Goal: Task Accomplishment & Management: Use online tool/utility

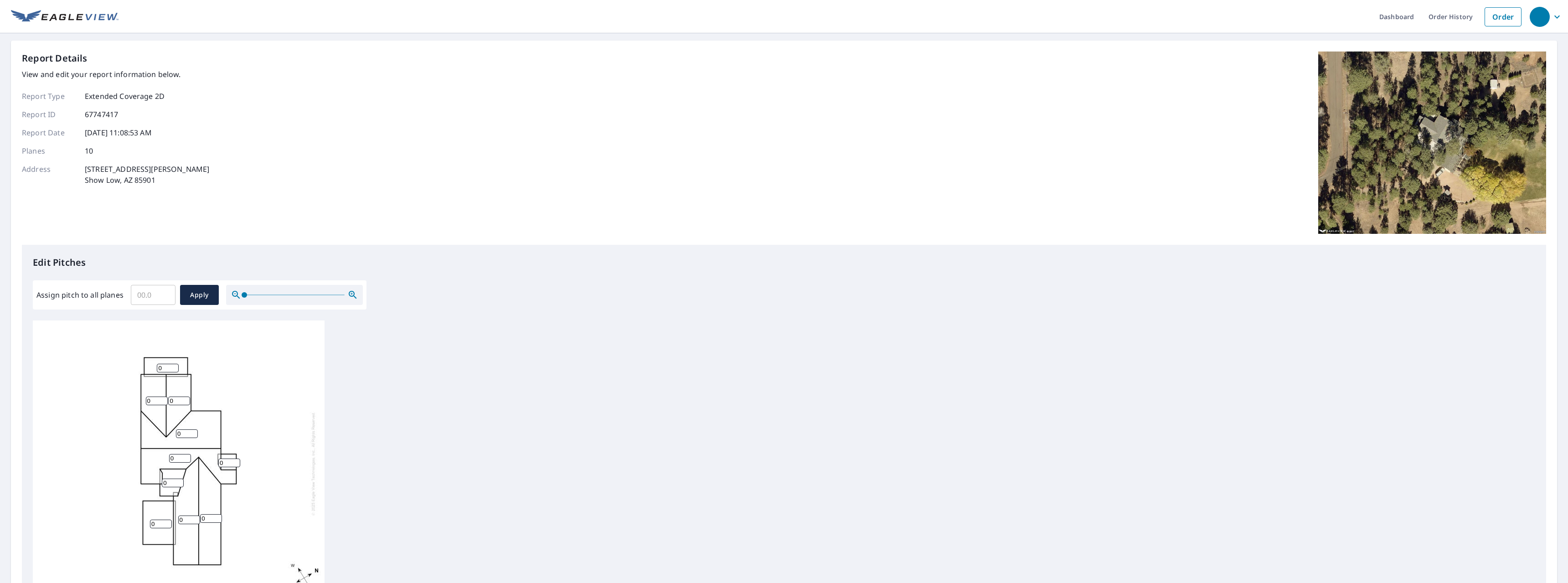
click at [175, 403] on input "0" at bounding box center [179, 400] width 22 height 8
type input "6"
drag, startPoint x: 154, startPoint y: 398, endPoint x: 117, endPoint y: 393, distance: 37.3
click at [146, 397] on input "0" at bounding box center [157, 400] width 22 height 8
type input "6"
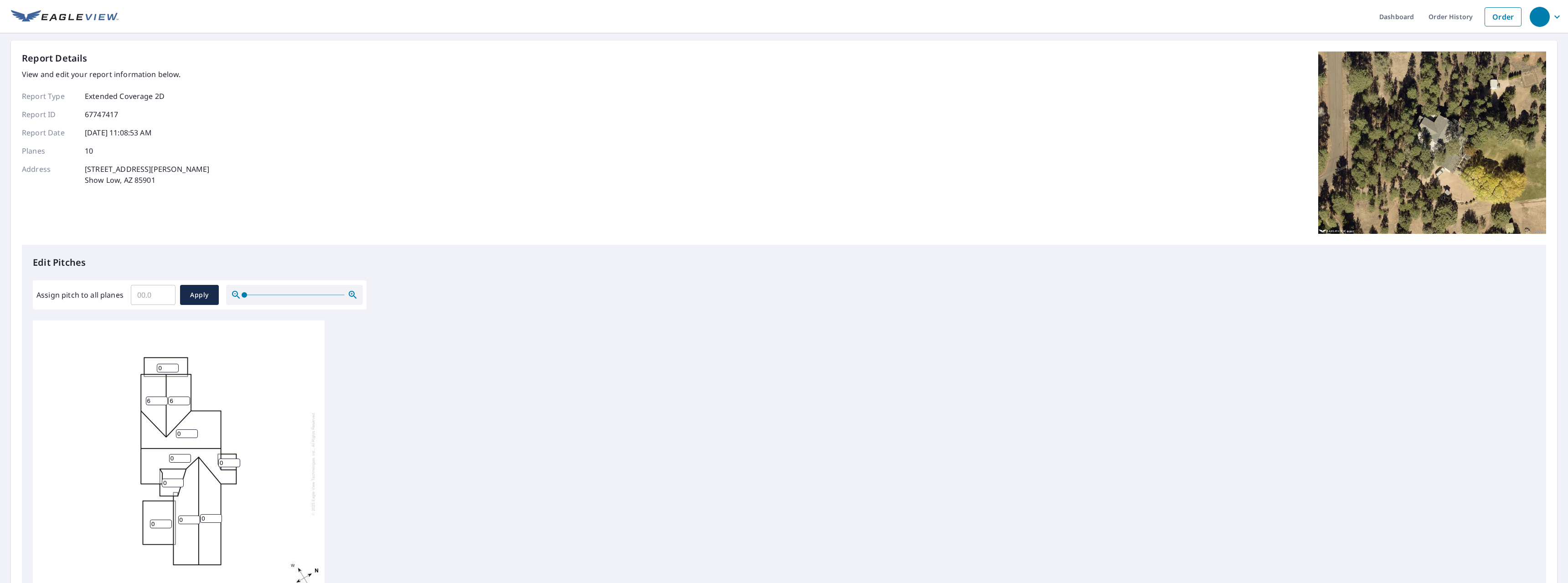
drag, startPoint x: 167, startPoint y: 368, endPoint x: 118, endPoint y: 357, distance: 50.2
click at [157, 364] on input "0" at bounding box center [168, 368] width 22 height 8
type input "6"
drag, startPoint x: 163, startPoint y: 431, endPoint x: 148, endPoint y: 428, distance: 15.3
click at [176, 429] on input "0" at bounding box center [187, 433] width 22 height 8
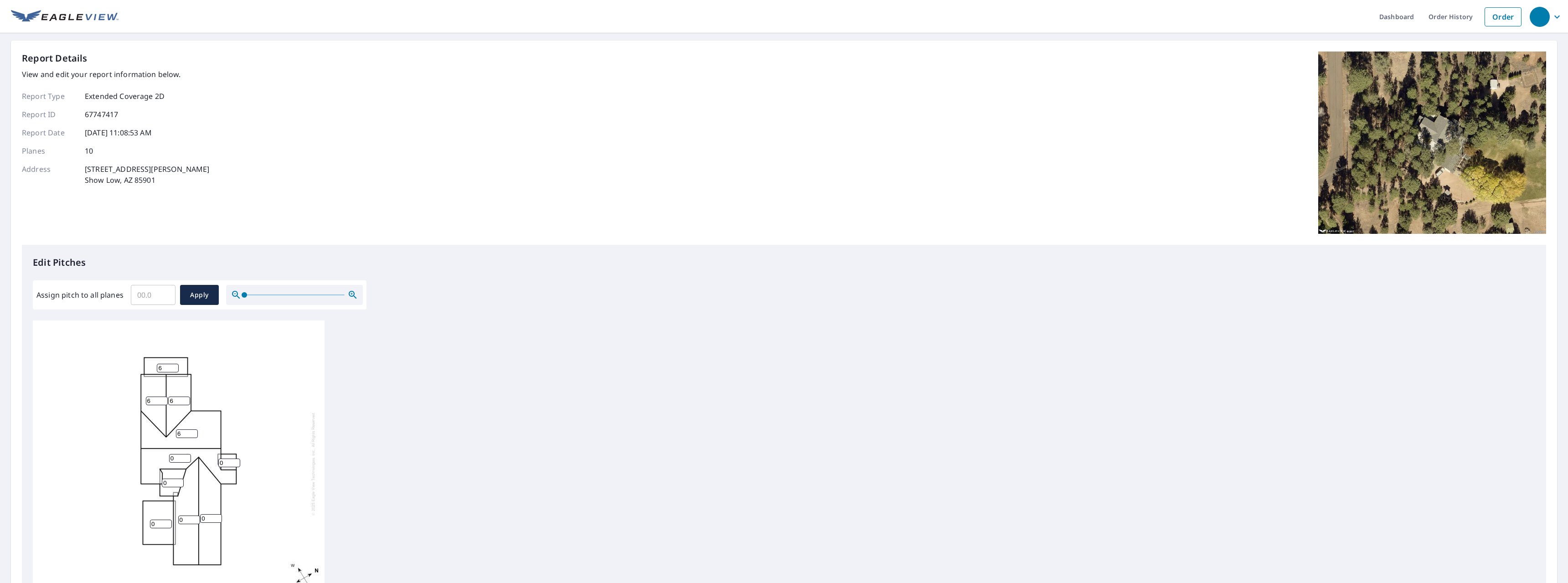
type input "6"
drag, startPoint x: 174, startPoint y: 455, endPoint x: 148, endPoint y: 449, distance: 26.7
click at [169, 454] on input "0" at bounding box center [180, 457] width 22 height 8
type input "6"
drag, startPoint x: 230, startPoint y: 461, endPoint x: 193, endPoint y: 460, distance: 37.0
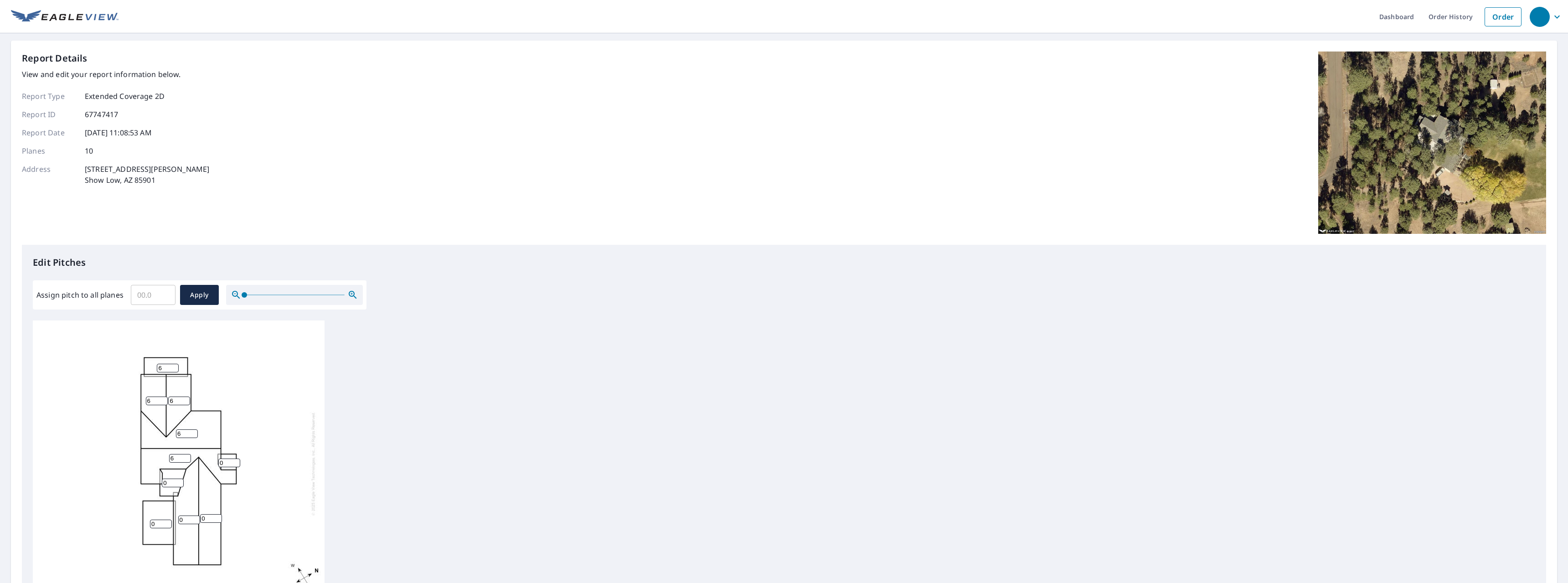
click at [219, 460] on input "0" at bounding box center [229, 462] width 22 height 8
type input "6"
drag, startPoint x: 172, startPoint y: 483, endPoint x: 136, endPoint y: 476, distance: 36.7
click at [162, 479] on input "0" at bounding box center [173, 483] width 22 height 8
type input "6"
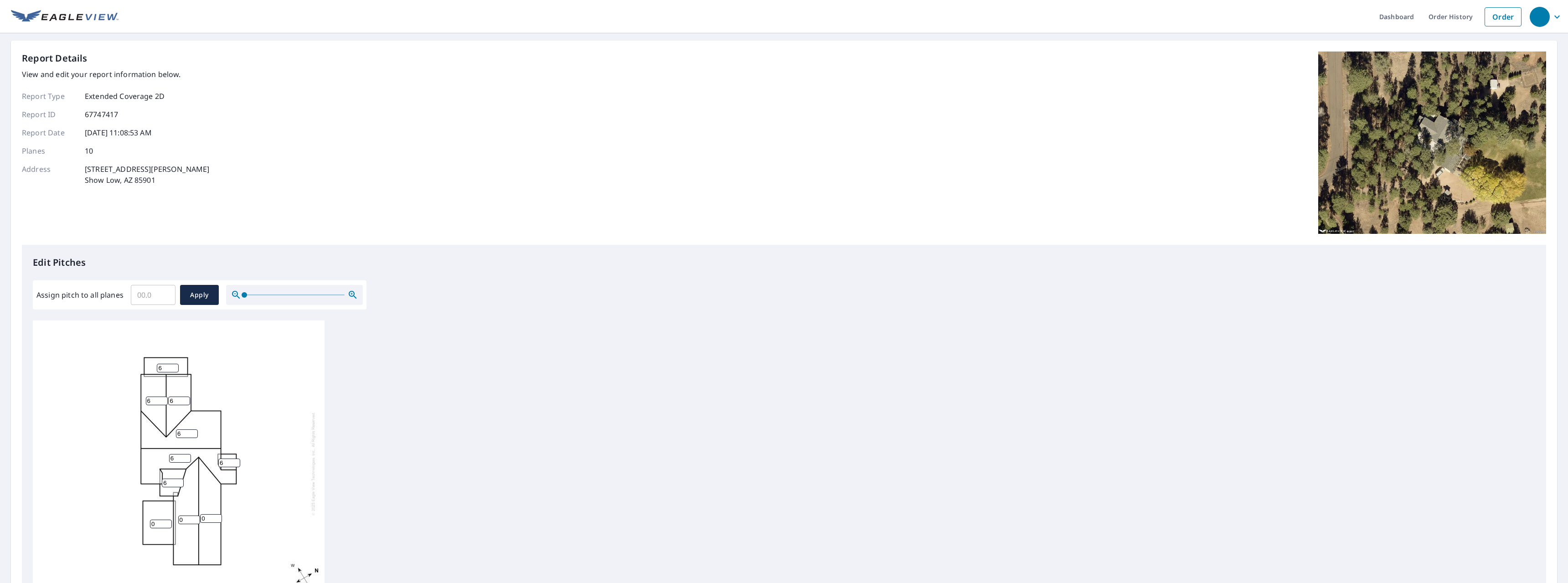
drag, startPoint x: 193, startPoint y: 515, endPoint x: 181, endPoint y: 511, distance: 12.6
click at [200, 514] on input "0" at bounding box center [211, 518] width 22 height 8
type input "6"
drag, startPoint x: 184, startPoint y: 519, endPoint x: 170, endPoint y: 515, distance: 14.6
click at [178, 515] on input "0" at bounding box center [189, 519] width 22 height 8
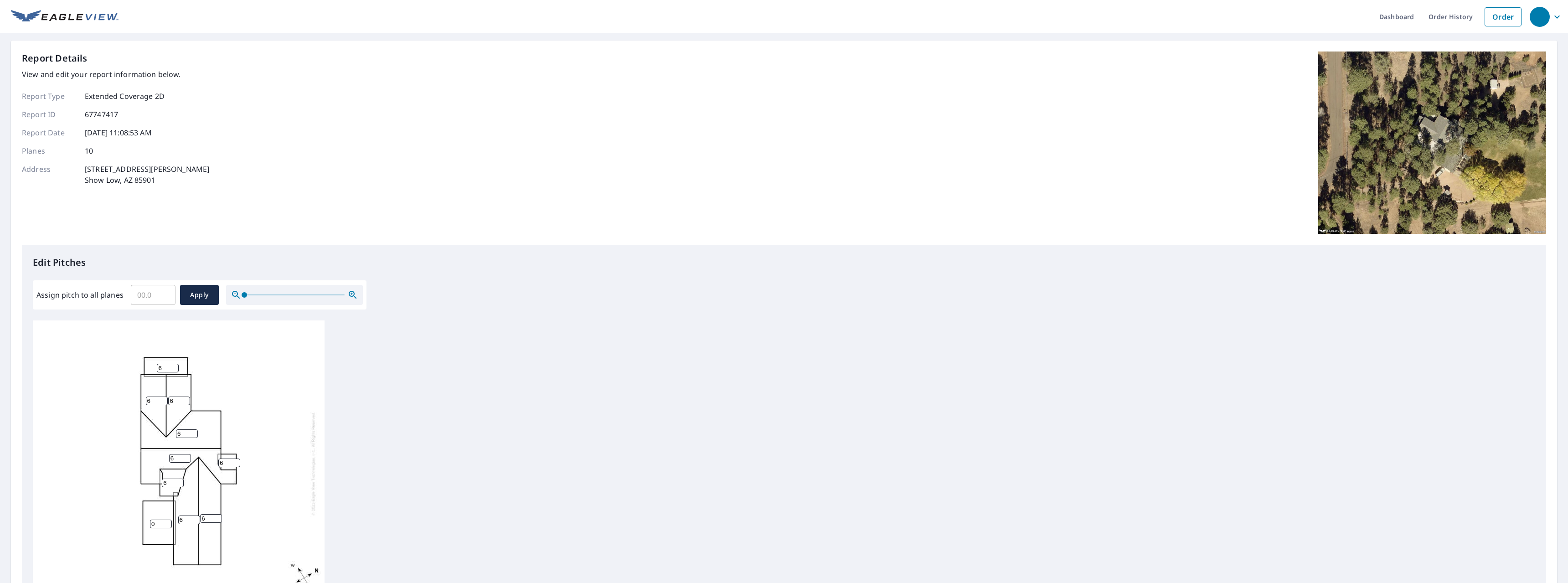
type input "6"
click at [220, 462] on input "6" at bounding box center [229, 462] width 22 height 8
drag, startPoint x: 167, startPoint y: 368, endPoint x: 114, endPoint y: 364, distance: 53.2
click at [157, 365] on input "6" at bounding box center [168, 368] width 22 height 8
type input "5"
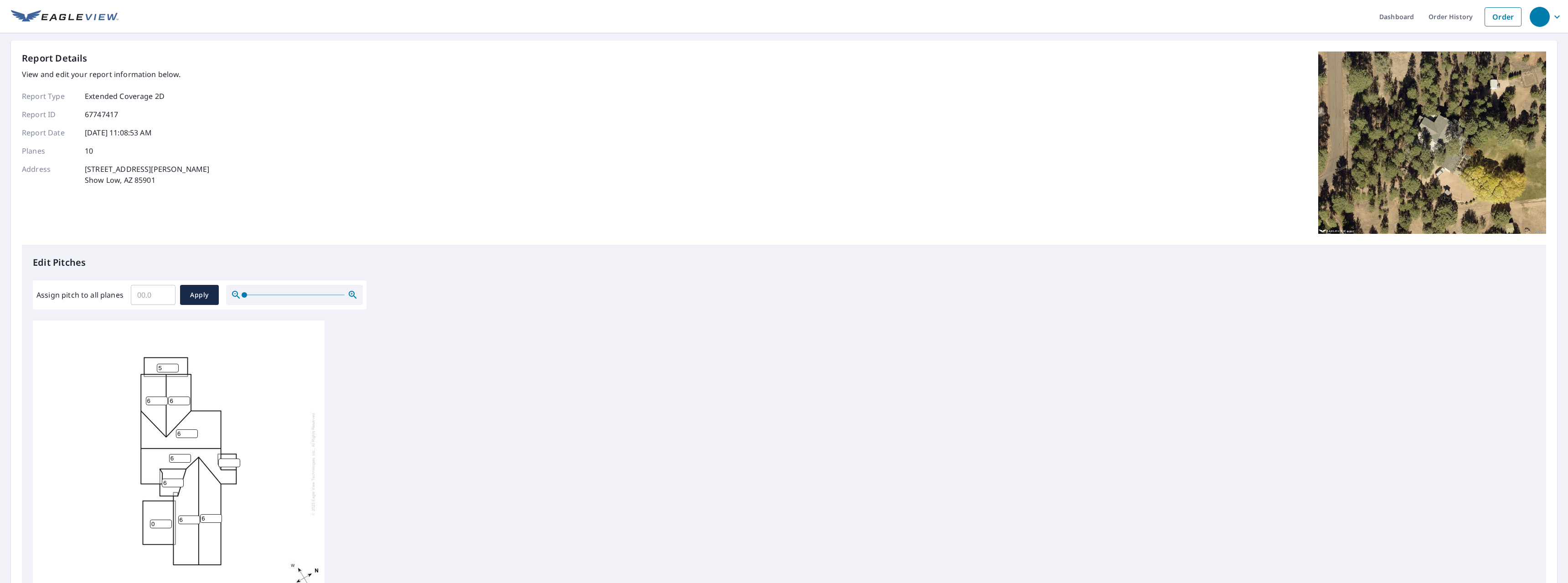
drag, startPoint x: 158, startPoint y: 525, endPoint x: 122, endPoint y: 521, distance: 36.2
click at [150, 524] on input "0" at bounding box center [161, 523] width 22 height 8
type input "5"
drag, startPoint x: 167, startPoint y: 483, endPoint x: 158, endPoint y: 477, distance: 10.8
click at [162, 479] on input "6" at bounding box center [173, 483] width 22 height 8
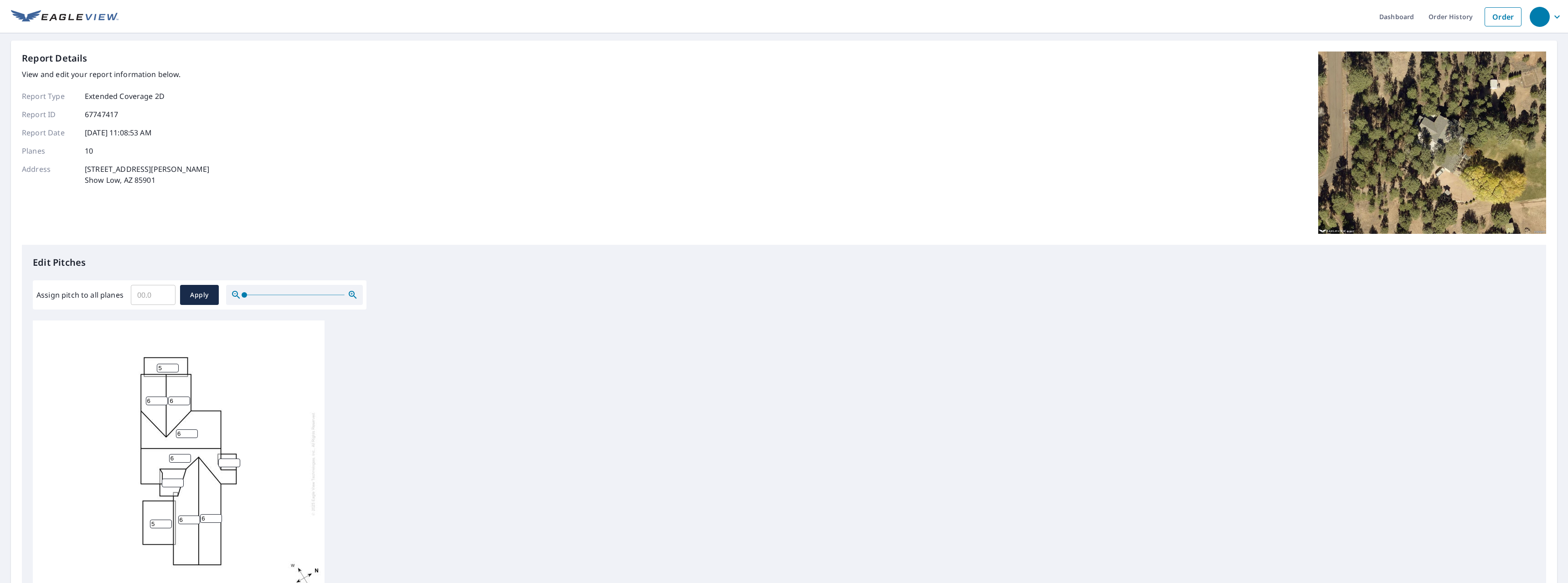
drag, startPoint x: 155, startPoint y: 525, endPoint x: 129, endPoint y: 519, distance: 26.7
click at [150, 521] on input "5" at bounding box center [161, 523] width 22 height 8
drag, startPoint x: 163, startPoint y: 364, endPoint x: 137, endPoint y: 363, distance: 26.0
click at [157, 363] on input "5" at bounding box center [168, 365] width 22 height 8
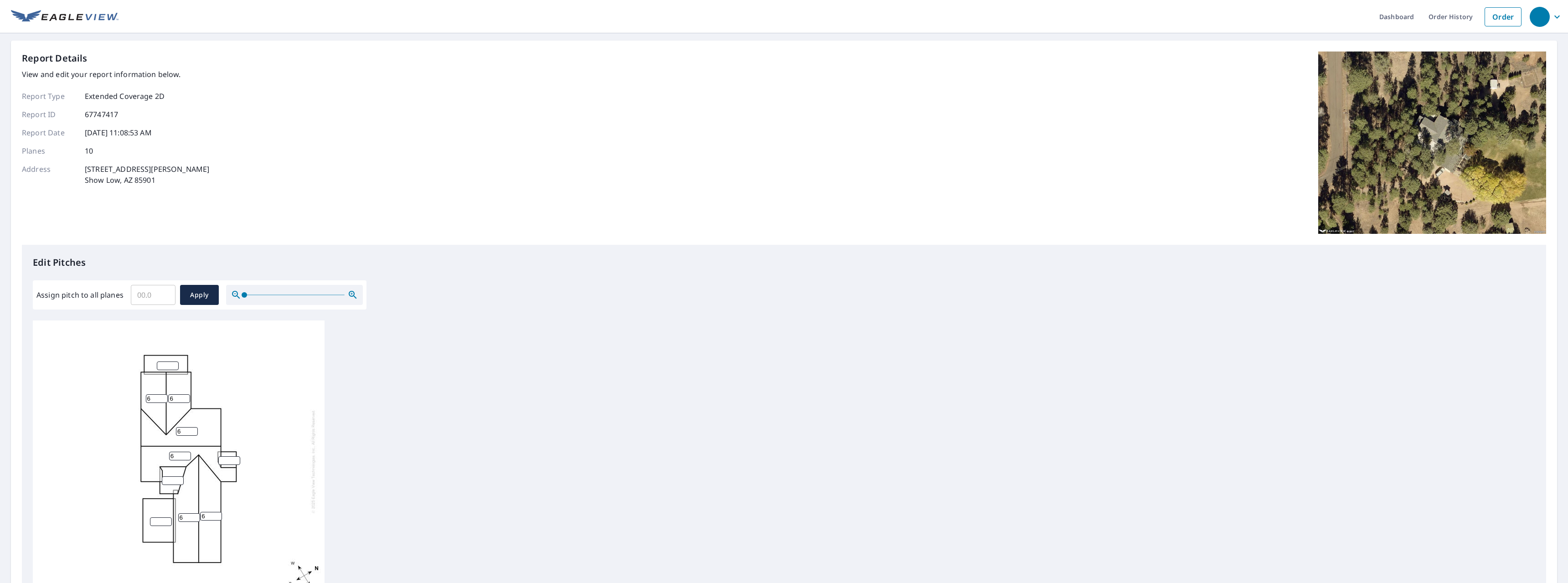
drag, startPoint x: 168, startPoint y: 359, endPoint x: 135, endPoint y: 361, distance: 33.1
click at [135, 361] on div "6 6 6 6 6 6" at bounding box center [178, 461] width 292 height 286
drag, startPoint x: 164, startPoint y: 367, endPoint x: 153, endPoint y: 362, distance: 12.1
click at [157, 362] on input "number" at bounding box center [168, 365] width 22 height 8
type input "1"
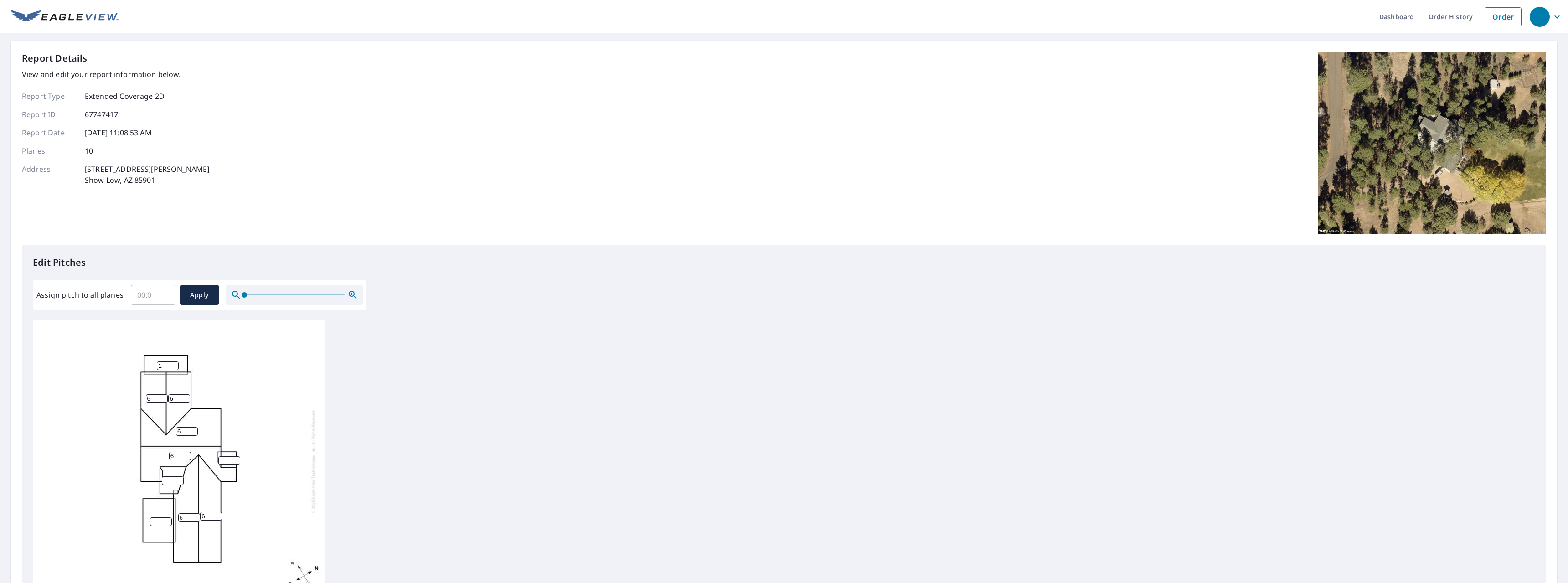
drag, startPoint x: 228, startPoint y: 460, endPoint x: 197, endPoint y: 452, distance: 32.0
click at [219, 456] on input "number" at bounding box center [229, 460] width 22 height 8
type input "1"
drag, startPoint x: 168, startPoint y: 483, endPoint x: 150, endPoint y: 479, distance: 18.4
click at [162, 480] on input "number" at bounding box center [173, 480] width 22 height 8
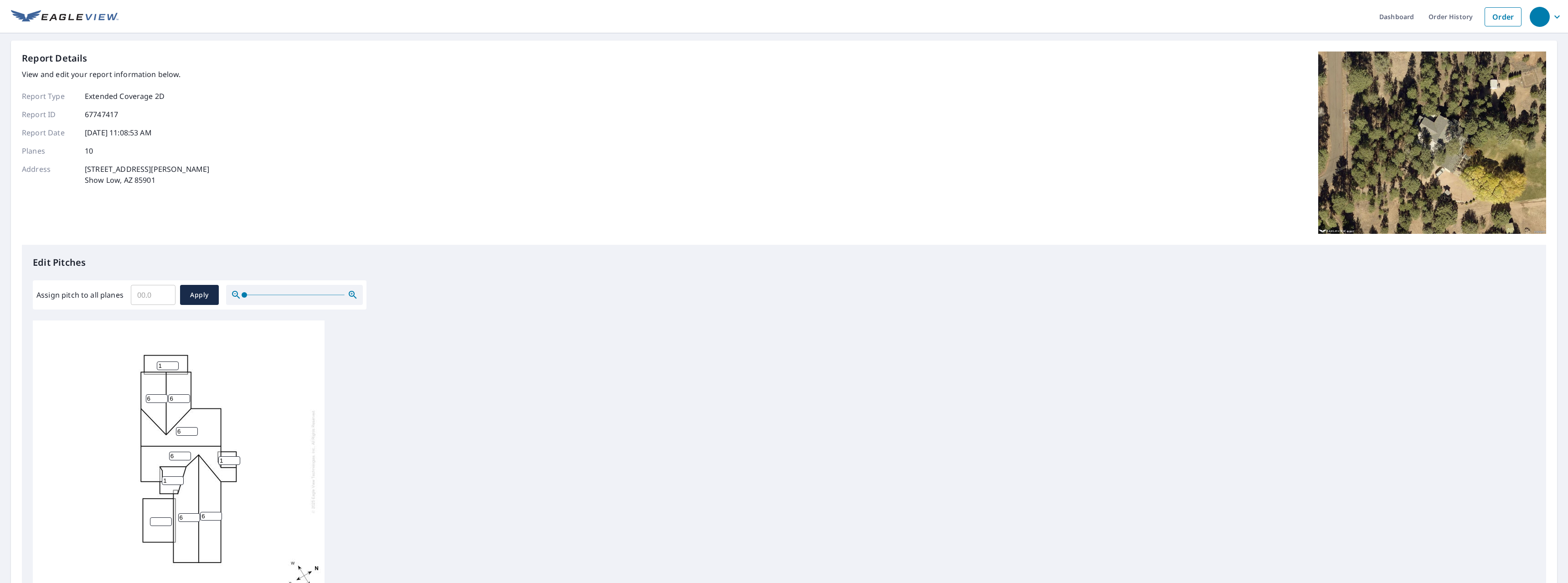
type input "1"
drag, startPoint x: 156, startPoint y: 521, endPoint x: 123, endPoint y: 517, distance: 33.2
click at [150, 518] on input "number" at bounding box center [161, 521] width 22 height 8
type input "1"
click at [197, 299] on span "Apply" at bounding box center [200, 295] width 24 height 11
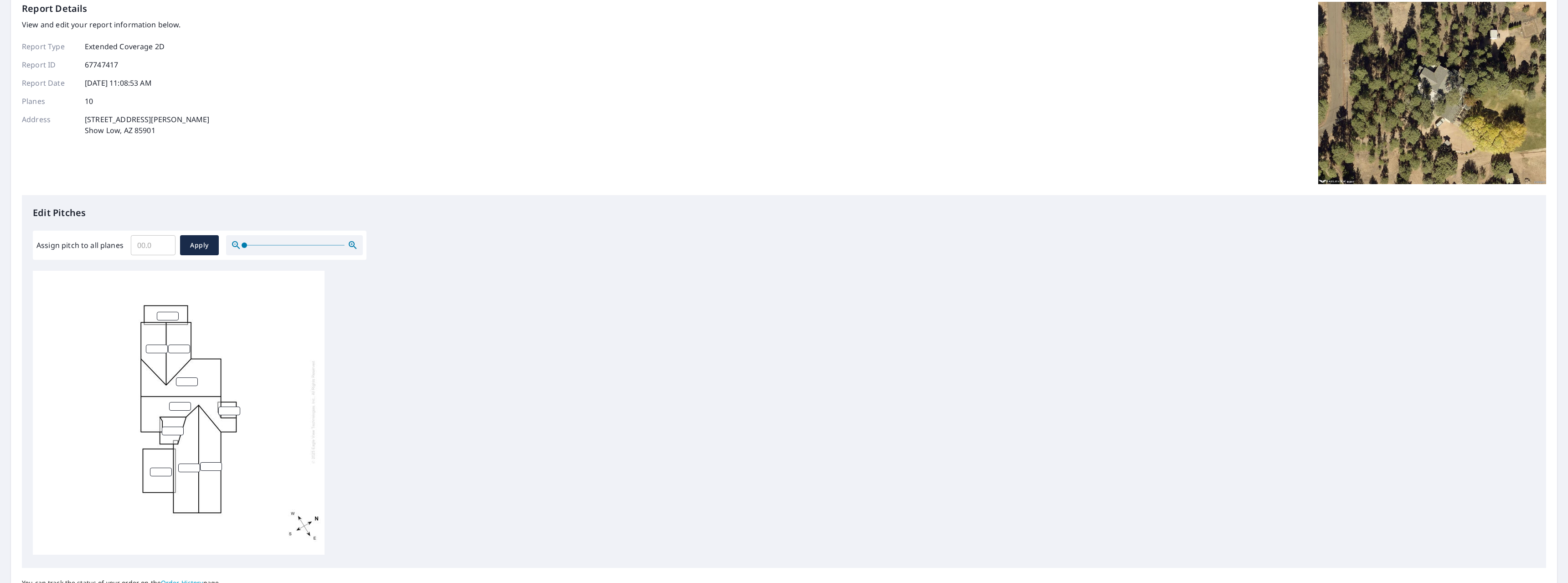
scroll to position [132, 0]
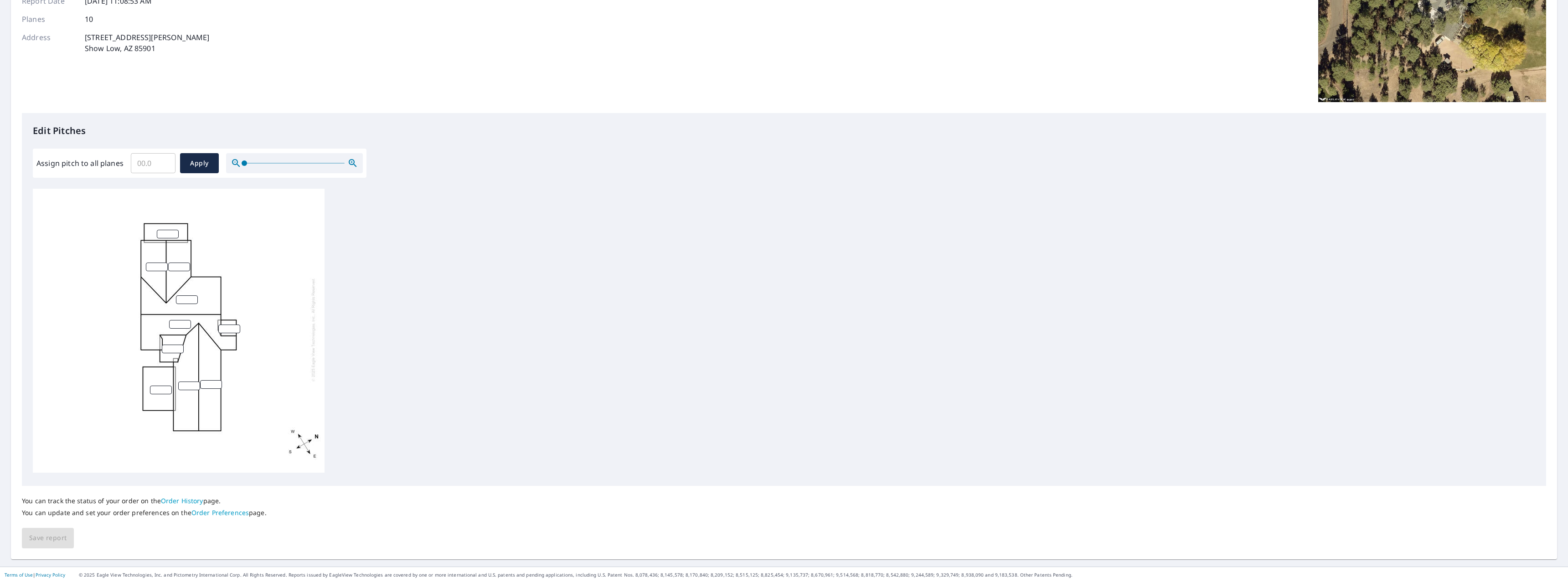
click at [160, 241] on div at bounding box center [178, 330] width 292 height 286
click at [166, 235] on input "number" at bounding box center [168, 234] width 22 height 8
type input "1"
click at [153, 266] on input "number" at bounding box center [157, 266] width 22 height 8
type input "6"
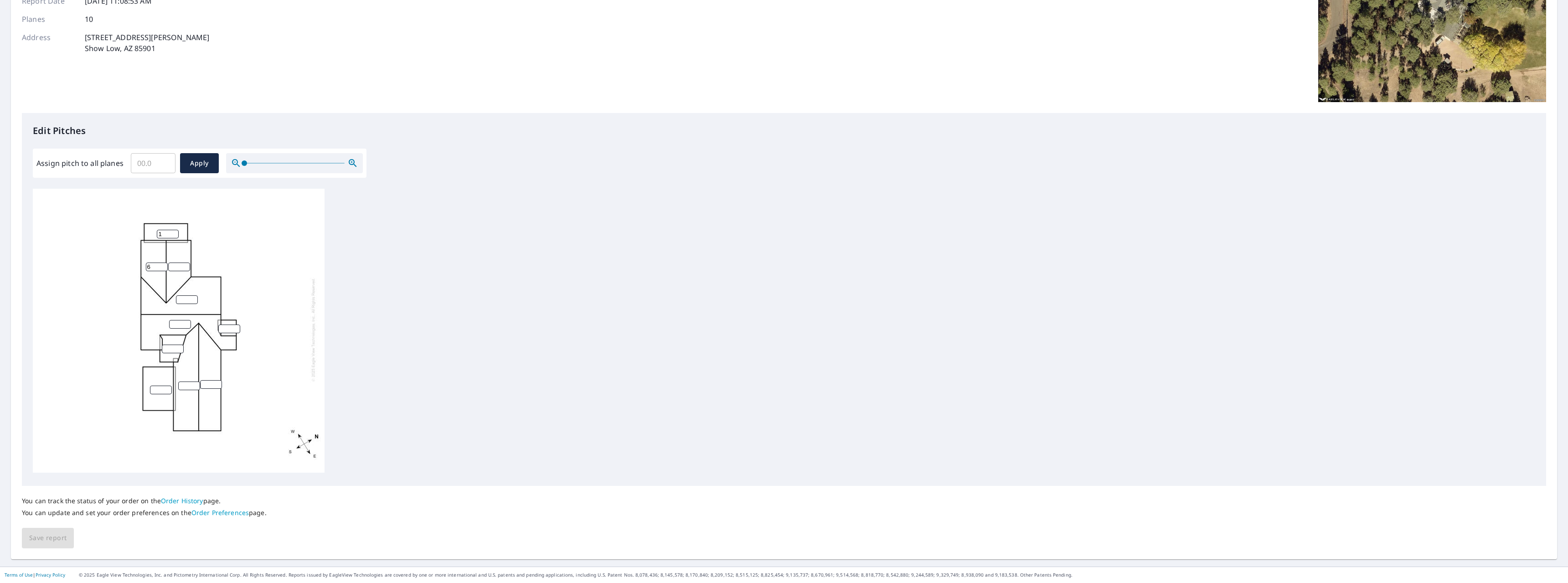
click at [177, 266] on input "number" at bounding box center [179, 266] width 22 height 8
type input "6"
click at [184, 299] on input "number" at bounding box center [187, 299] width 22 height 8
type input "6"
click at [174, 327] on input "number" at bounding box center [180, 323] width 22 height 8
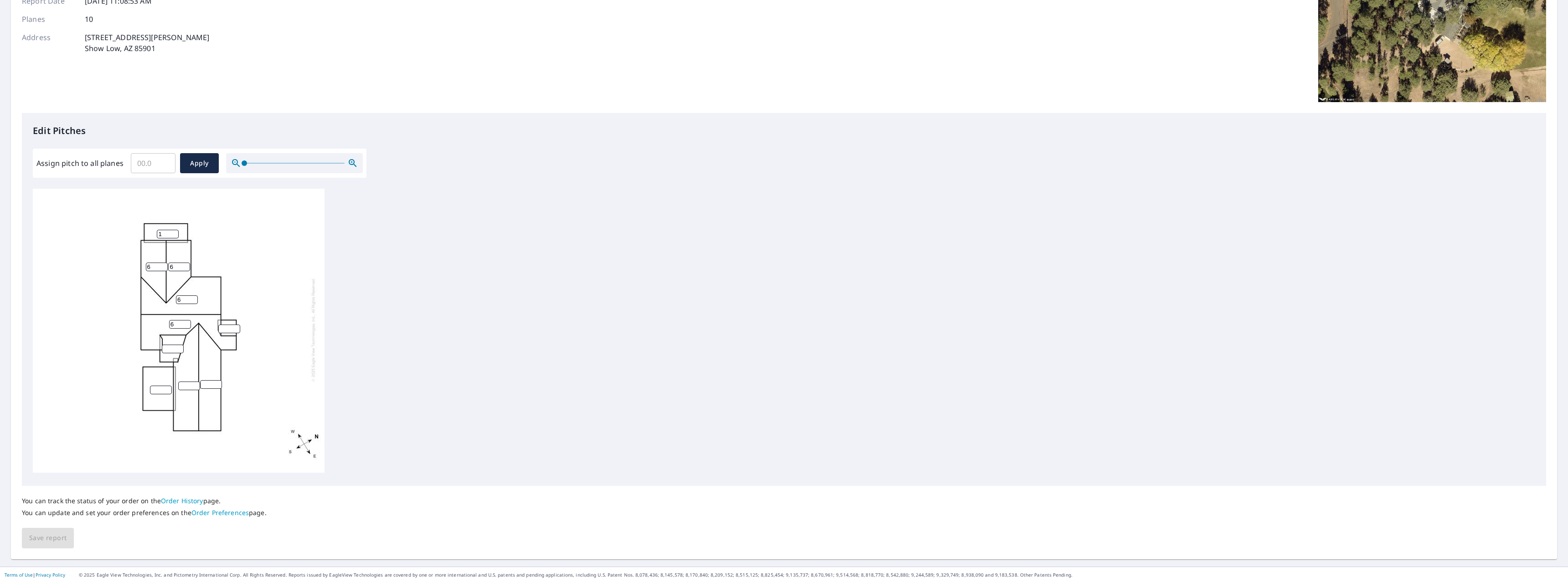
type input "6"
click at [171, 349] on input "number" at bounding box center [173, 349] width 22 height 8
type input "1"
click at [222, 327] on input "number" at bounding box center [229, 328] width 22 height 8
type input "1"
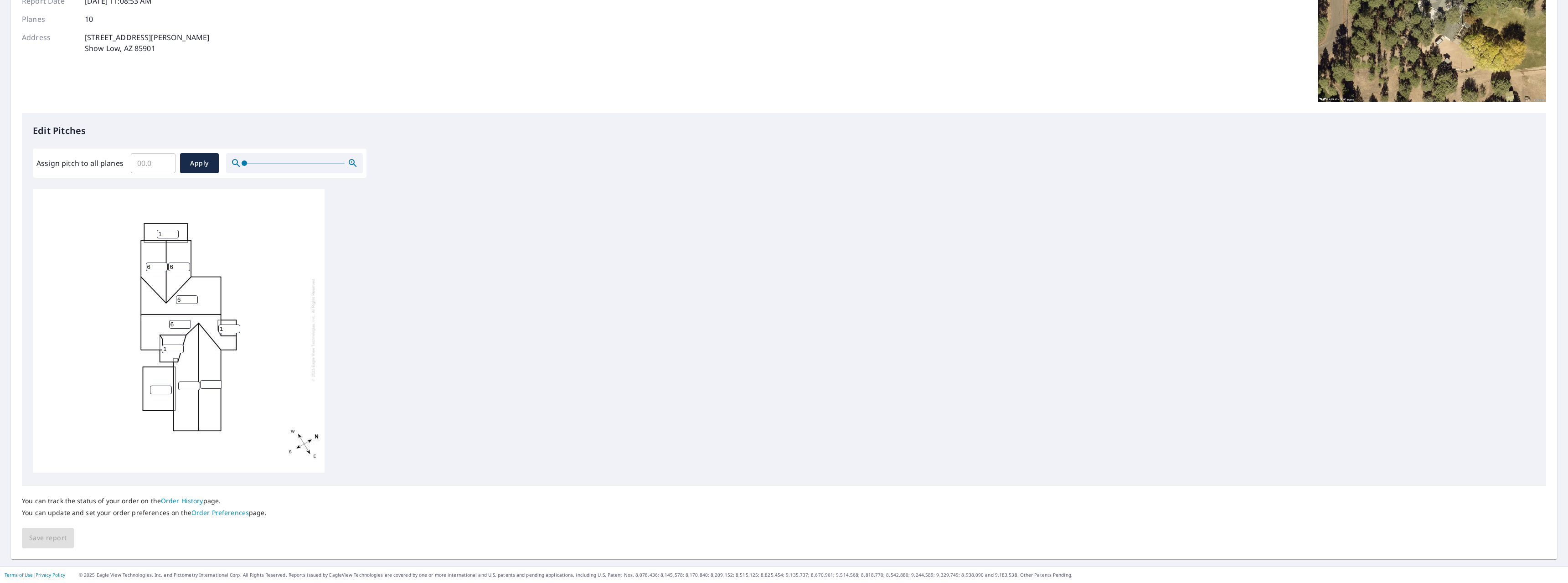
click at [211, 384] on input "number" at bounding box center [211, 384] width 22 height 8
type input "6"
click at [185, 387] on input "number" at bounding box center [189, 385] width 22 height 8
type input "6"
click at [154, 391] on input "number" at bounding box center [161, 389] width 22 height 8
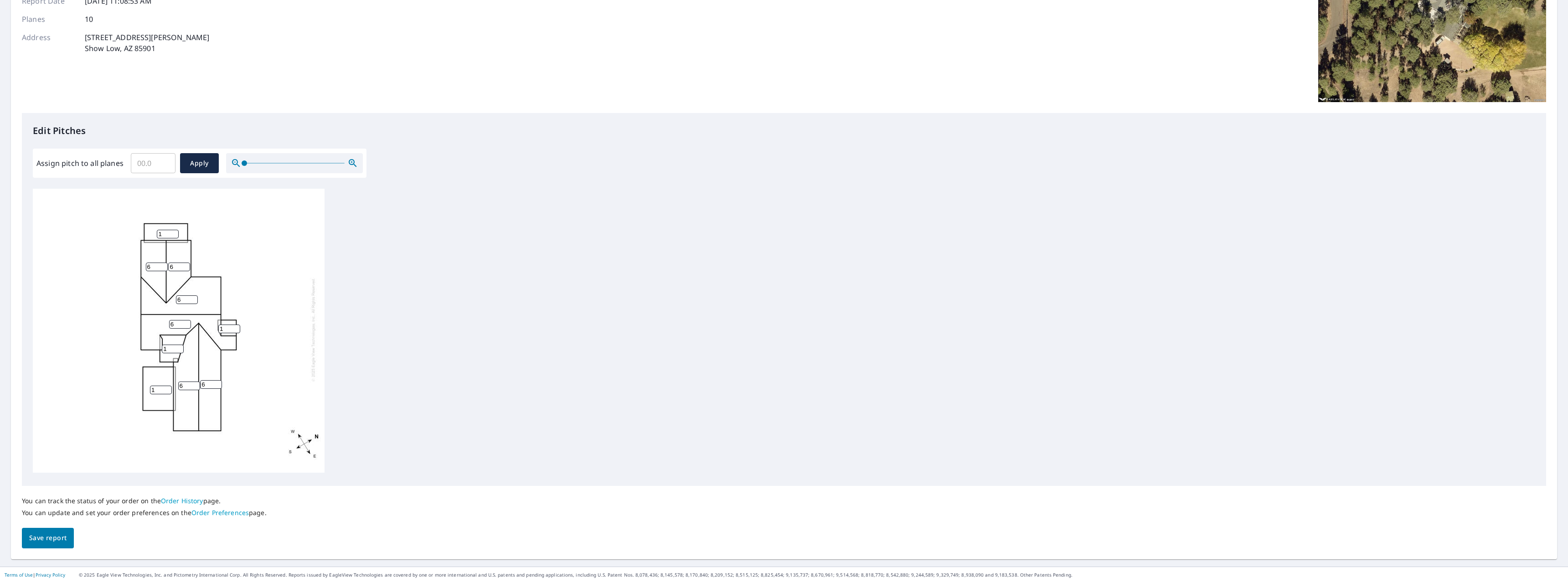
type input "1"
click at [62, 540] on span "Save report" at bounding box center [47, 537] width 37 height 11
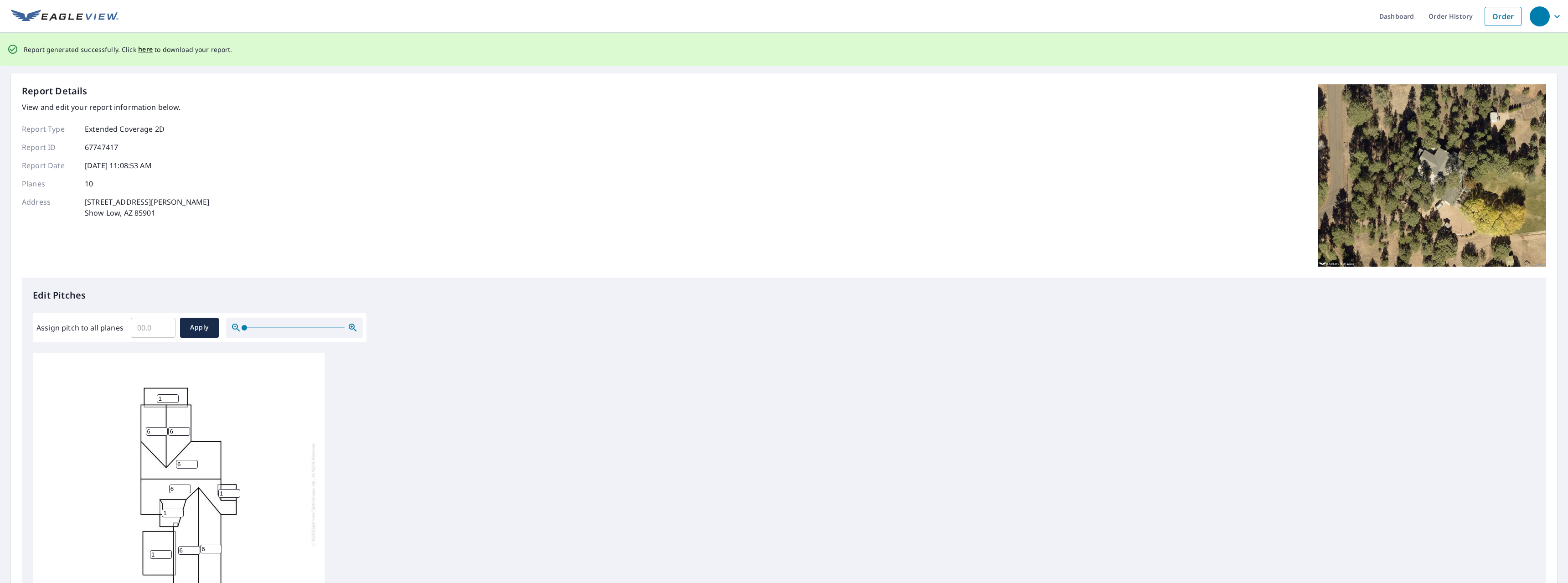
scroll to position [0, 0]
click at [145, 49] on span "here" at bounding box center [145, 49] width 15 height 11
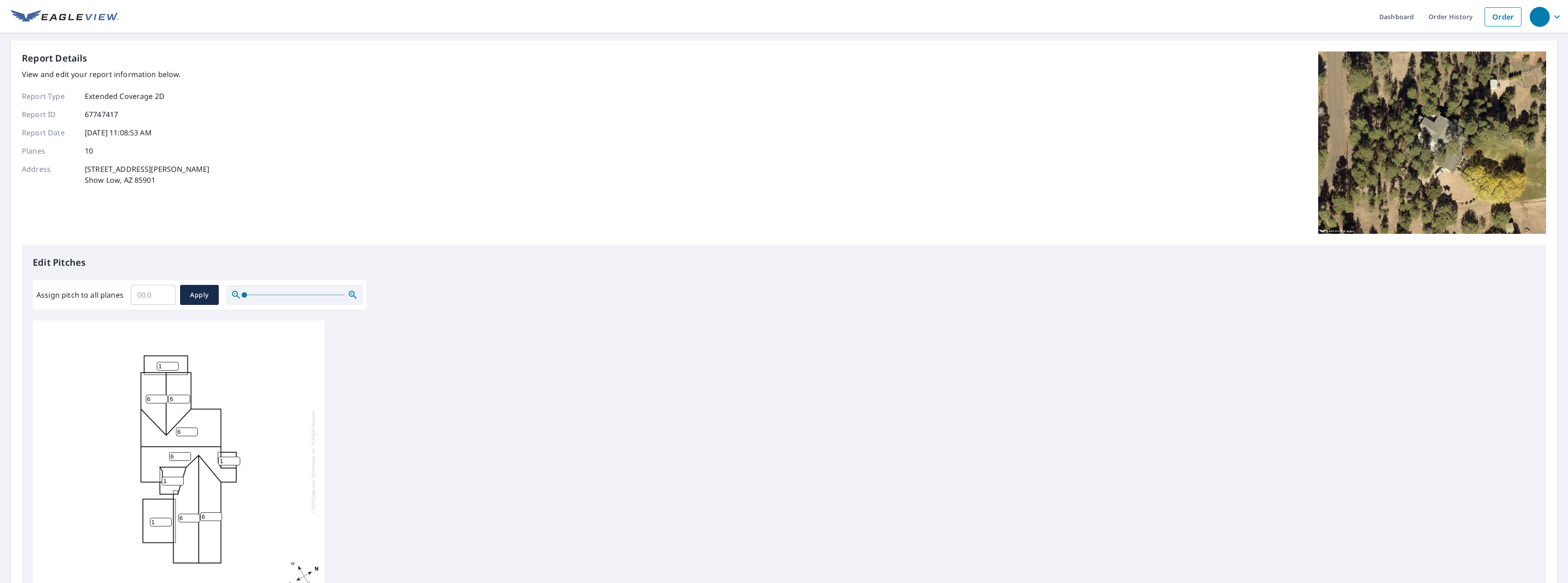
click at [242, 499] on div "6 6 6 6 1 6 6 1 1 1" at bounding box center [178, 461] width 292 height 286
click at [165, 370] on input "1" at bounding box center [168, 365] width 22 height 8
drag, startPoint x: 164, startPoint y: 368, endPoint x: 150, endPoint y: 368, distance: 14.0
click at [157, 368] on input "1" at bounding box center [168, 365] width 22 height 8
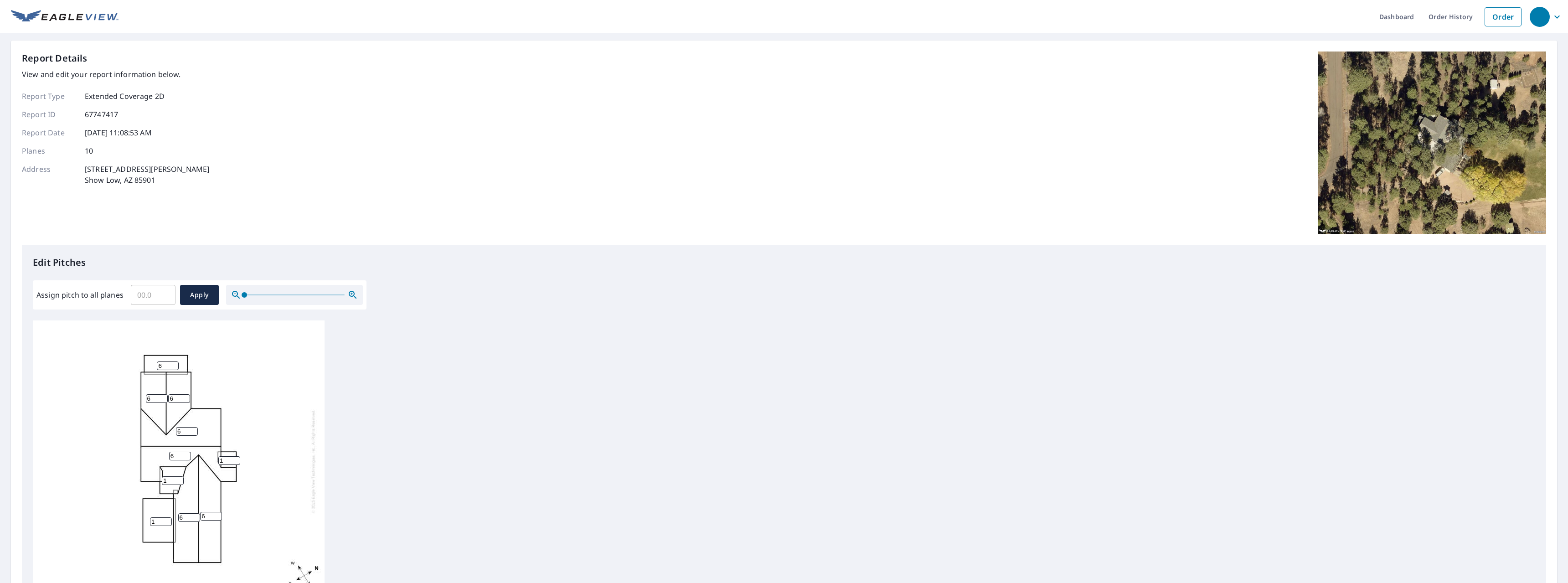
type input "6"
click at [473, 486] on div "6 6 6 6 1 6 6 6 1 1" at bounding box center [784, 464] width 1503 height 286
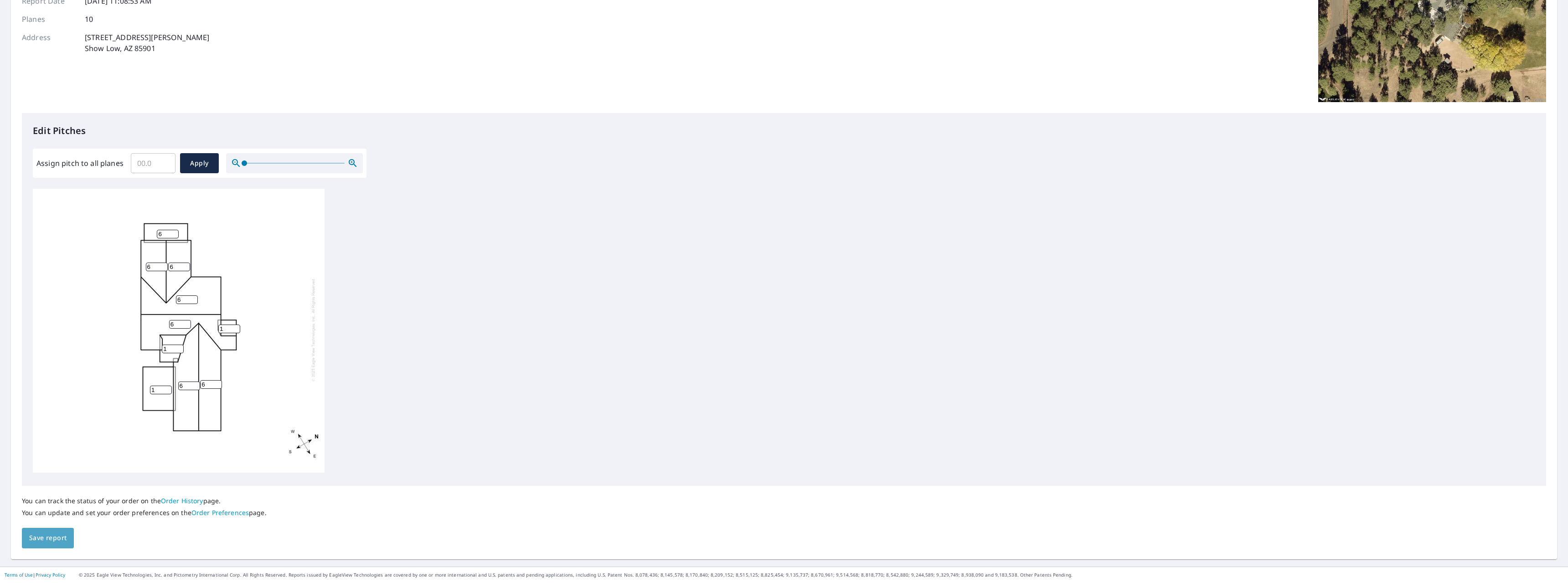
click at [56, 537] on span "Save report" at bounding box center [47, 537] width 37 height 11
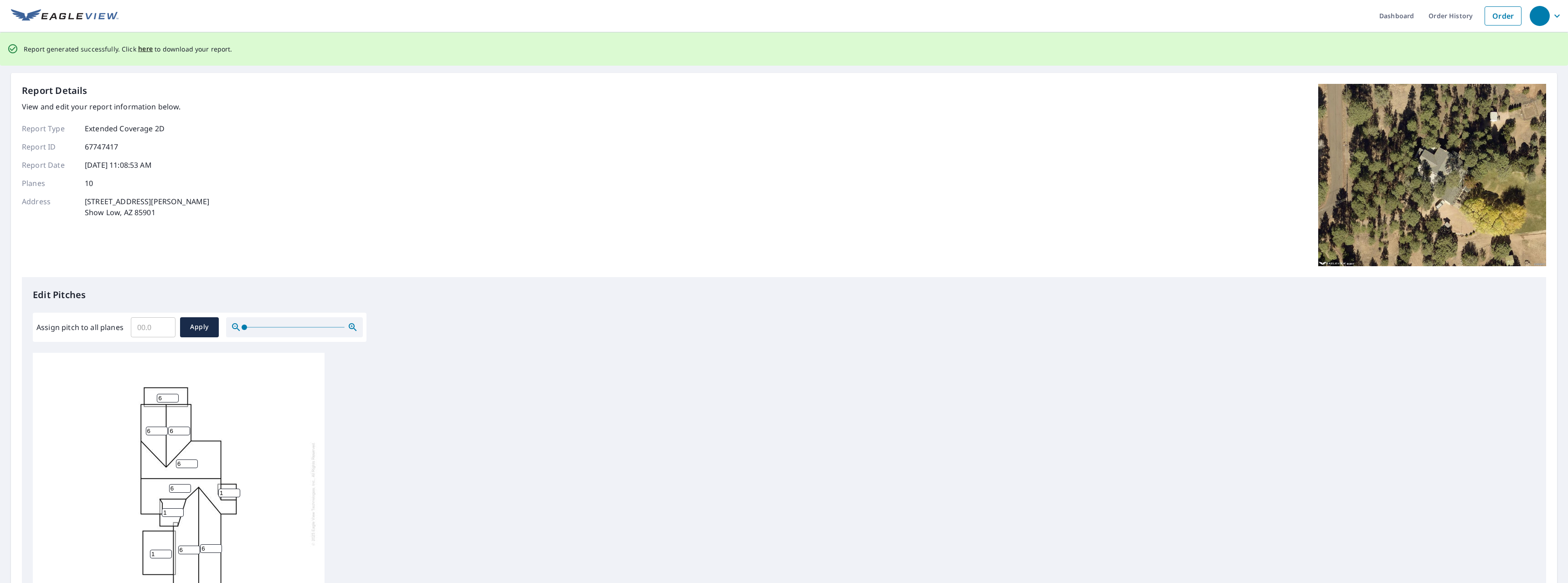
scroll to position [0, 0]
click at [146, 50] on span "here" at bounding box center [145, 49] width 15 height 11
